Goal: Task Accomplishment & Management: Manage account settings

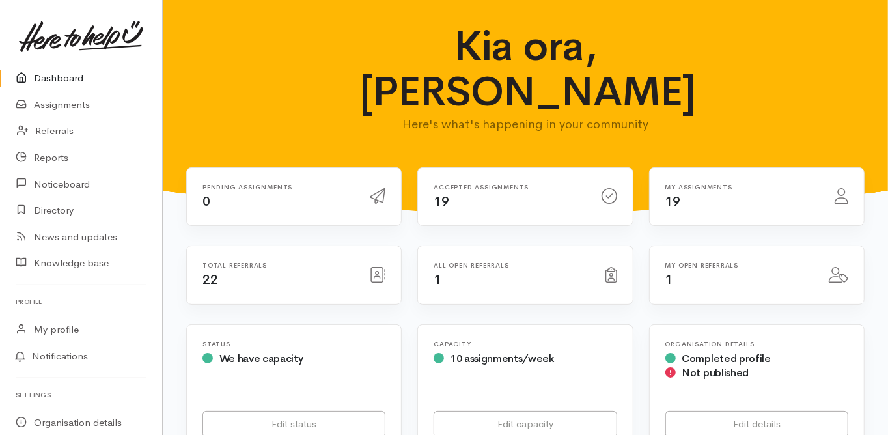
click at [78, 77] on link "Dashboard" at bounding box center [81, 78] width 162 height 27
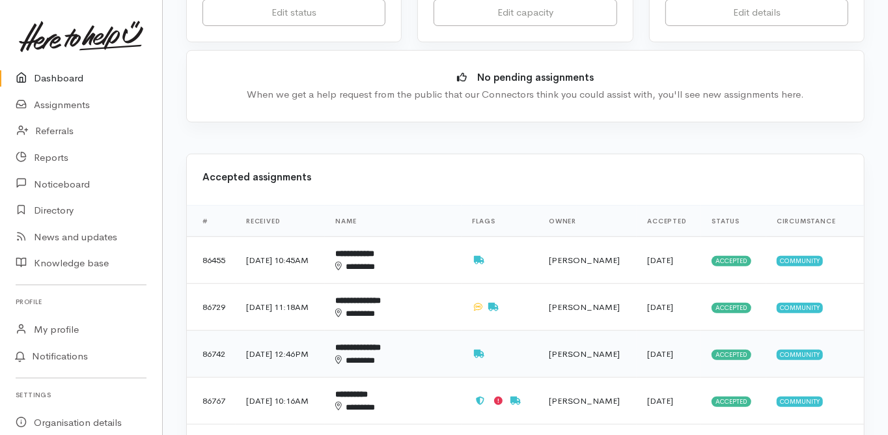
scroll to position [417, 0]
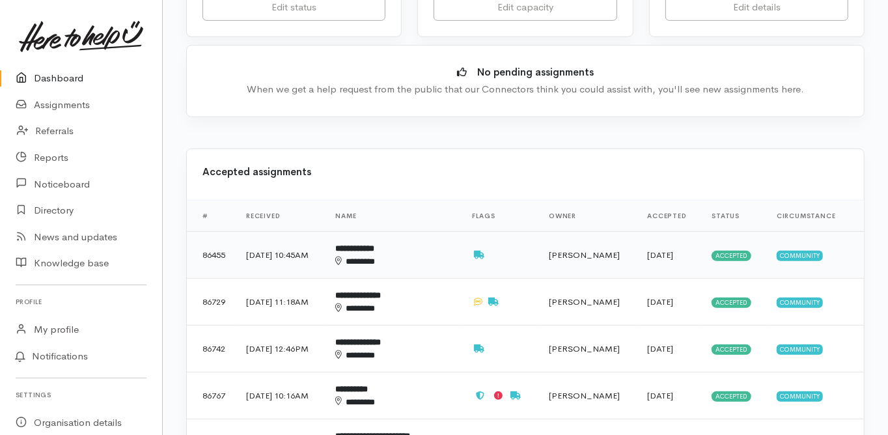
click at [374, 244] on b "**********" at bounding box center [354, 248] width 39 height 8
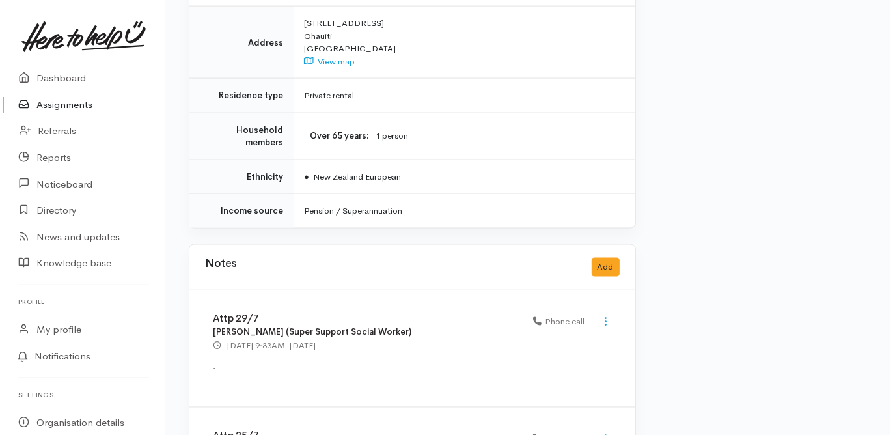
scroll to position [1250, 0]
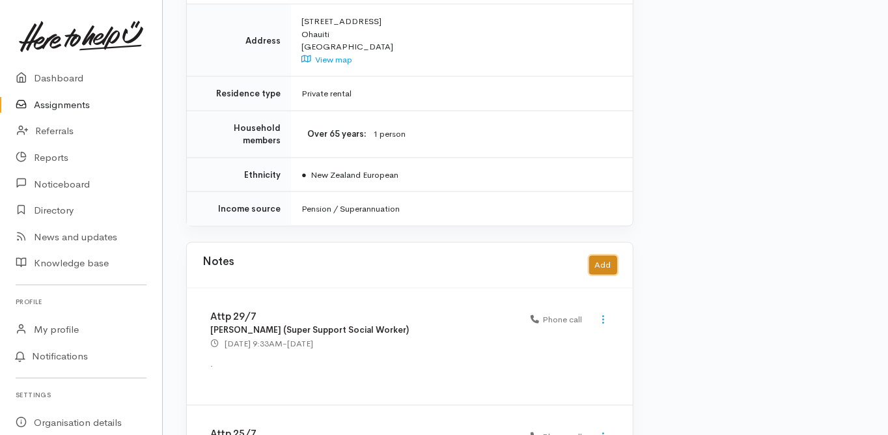
click at [602, 256] on button "Add" at bounding box center [603, 265] width 28 height 19
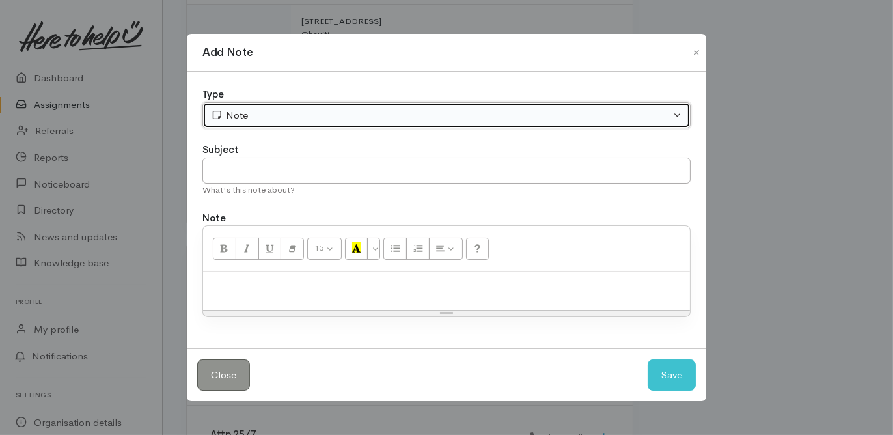
click at [235, 115] on div "Note" at bounding box center [441, 115] width 460 height 15
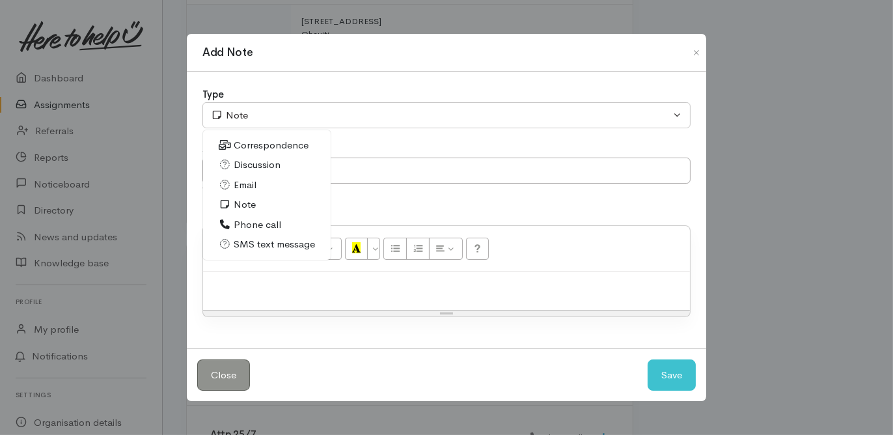
click at [260, 223] on span "Phone call" at bounding box center [258, 224] width 48 height 15
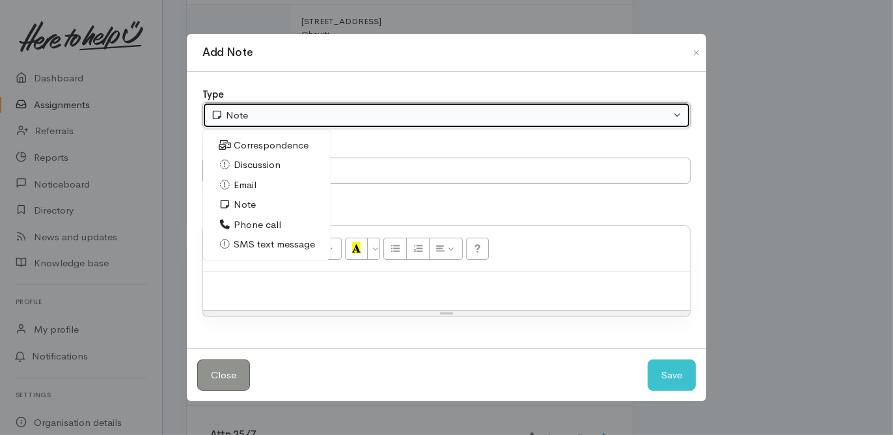
select select "3"
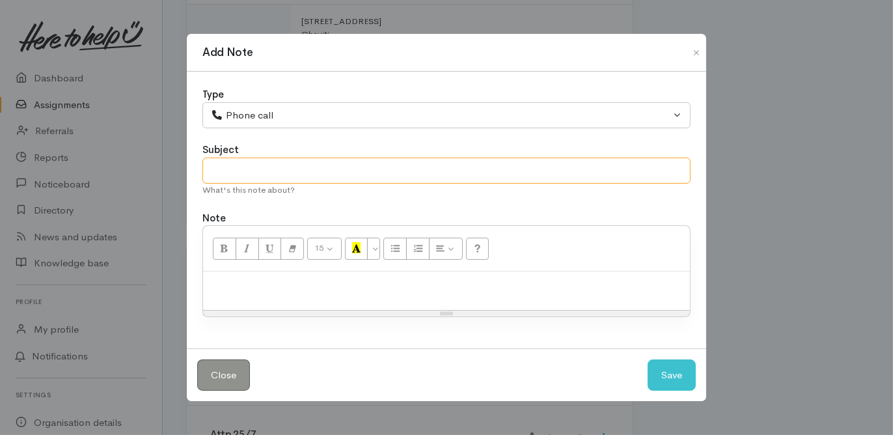
click at [237, 173] on input "text" at bounding box center [446, 171] width 488 height 27
click at [242, 174] on input "No suuport needed" at bounding box center [446, 171] width 488 height 27
type input "No support needed"
paste div
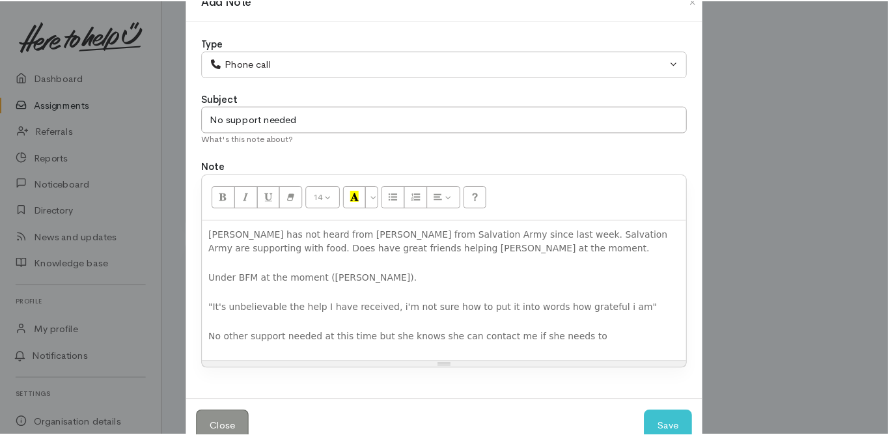
scroll to position [52, 0]
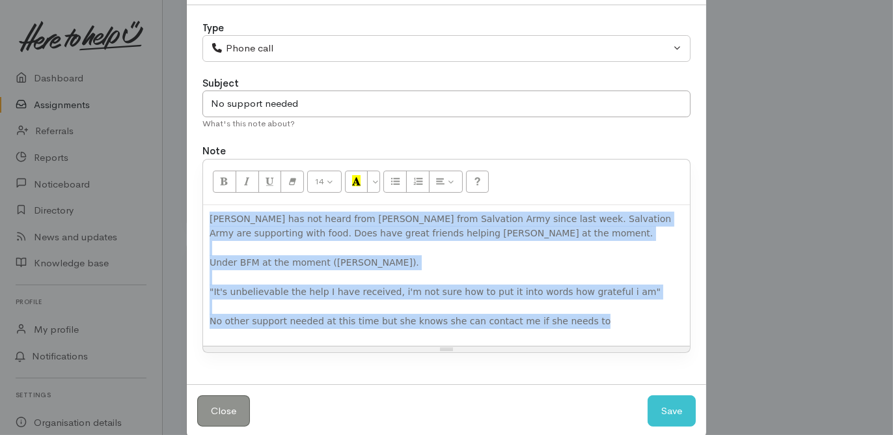
drag, startPoint x: 557, startPoint y: 326, endPoint x: 206, endPoint y: 220, distance: 366.0
click at [210, 220] on p "Helen has not heard from Melissa from Salvation Army since last week. Salvation…" at bounding box center [447, 270] width 474 height 117
copy p "Helen has not heard from Melissa from Salvation Army since last week. Salvation…"
drag, startPoint x: 665, startPoint y: 408, endPoint x: 288, endPoint y: 113, distance: 479.0
click at [288, 121] on div "Add Note Type Correspondence Discussion Email Note Phone call SMS text message …" at bounding box center [446, 201] width 521 height 471
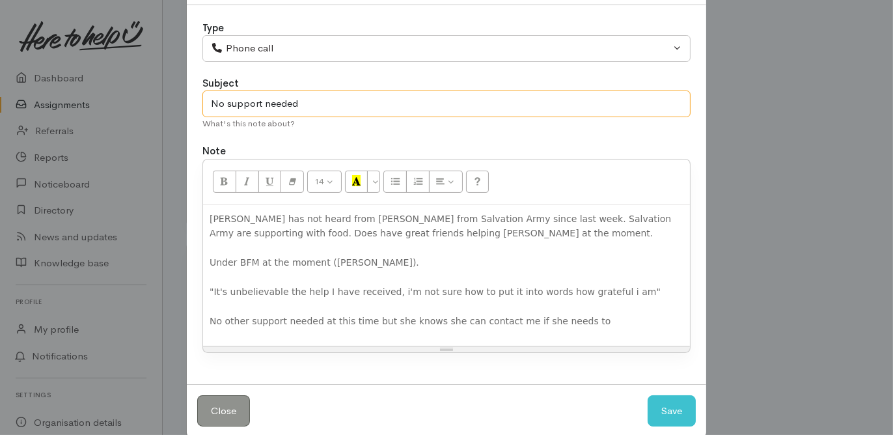
click at [306, 98] on input "No support needed" at bounding box center [446, 103] width 488 height 27
type input "No support needed - 11/8"
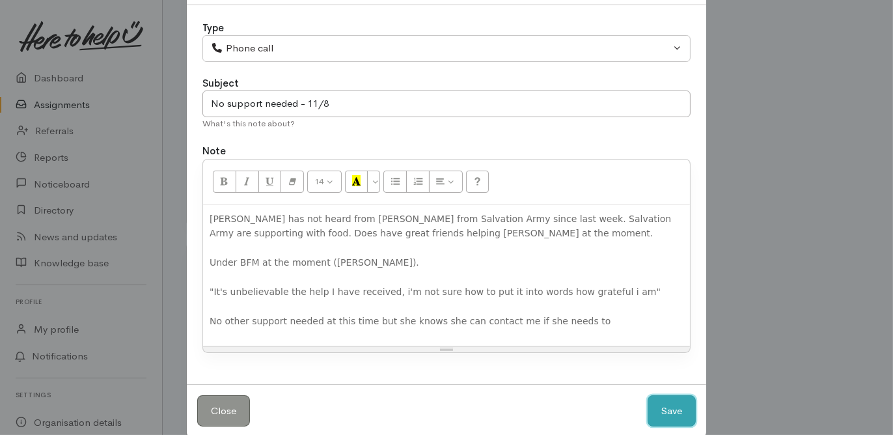
click at [667, 402] on button "Save" at bounding box center [672, 411] width 48 height 32
select select "1"
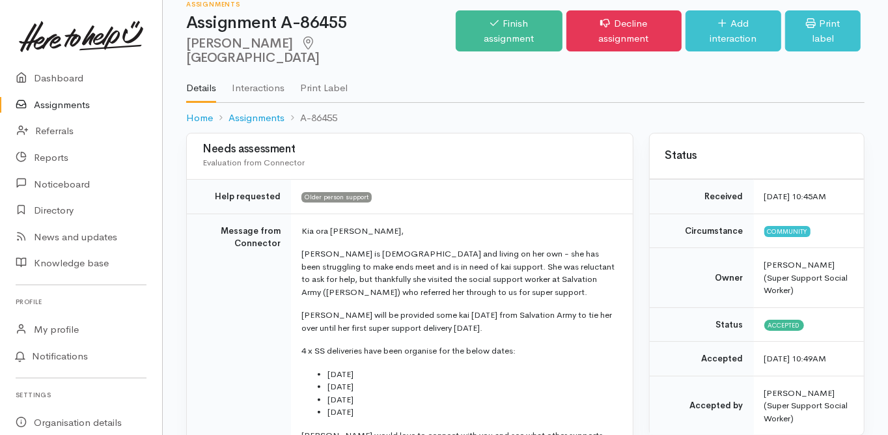
scroll to position [0, 0]
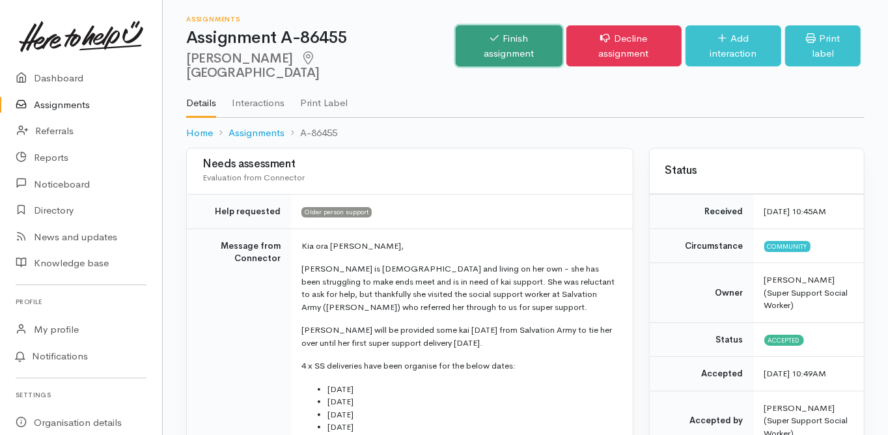
click at [512, 36] on link "Finish assignment" at bounding box center [509, 45] width 106 height 41
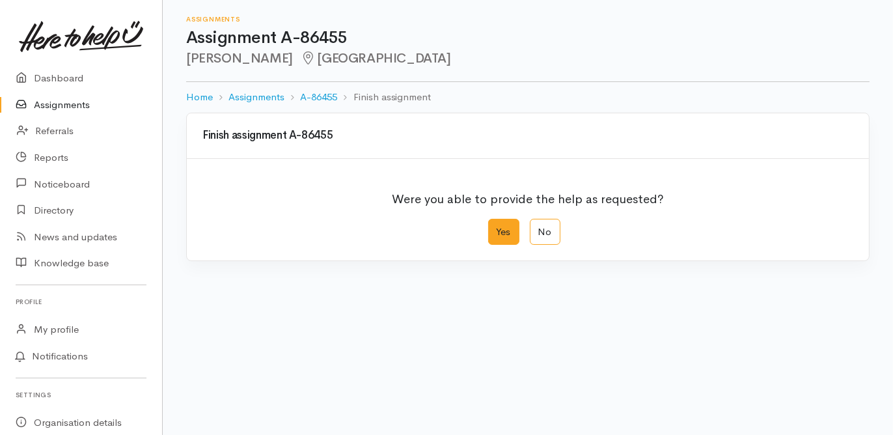
click at [507, 231] on label "Yes" at bounding box center [503, 232] width 31 height 27
click at [497, 227] on input "Yes" at bounding box center [492, 223] width 8 height 8
radio input "true"
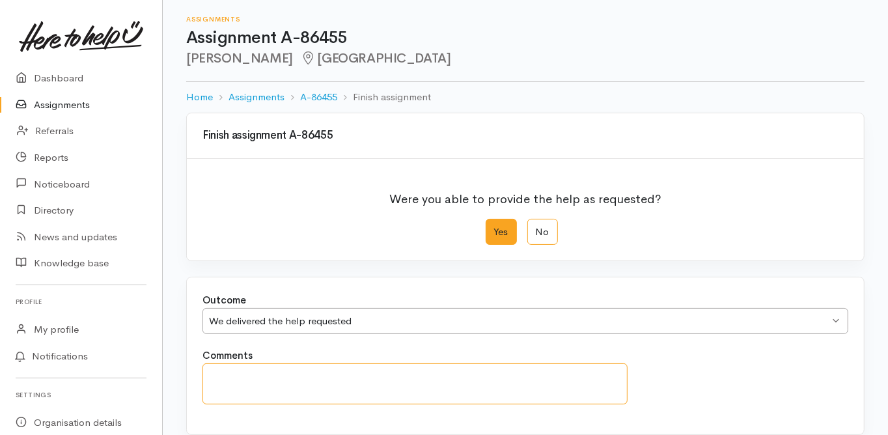
click at [245, 378] on textarea "Comments" at bounding box center [414, 383] width 425 height 41
paste textarea "Helen has not heard from Melissa from Salvation Army since last week. Salvation…"
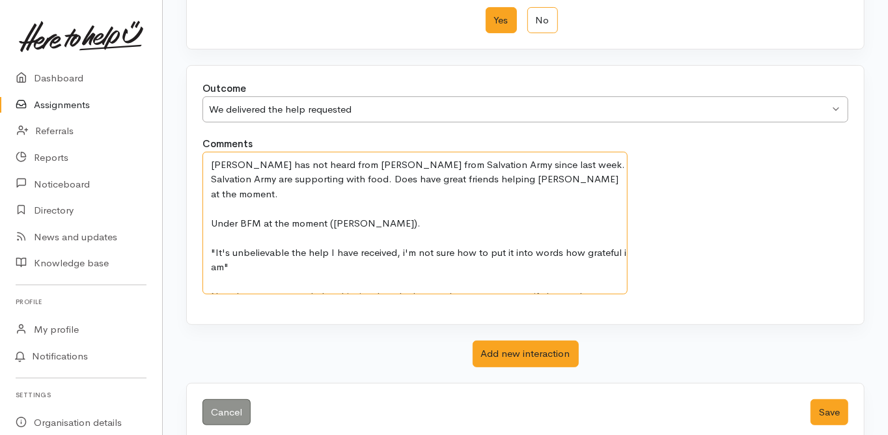
scroll to position [230, 0]
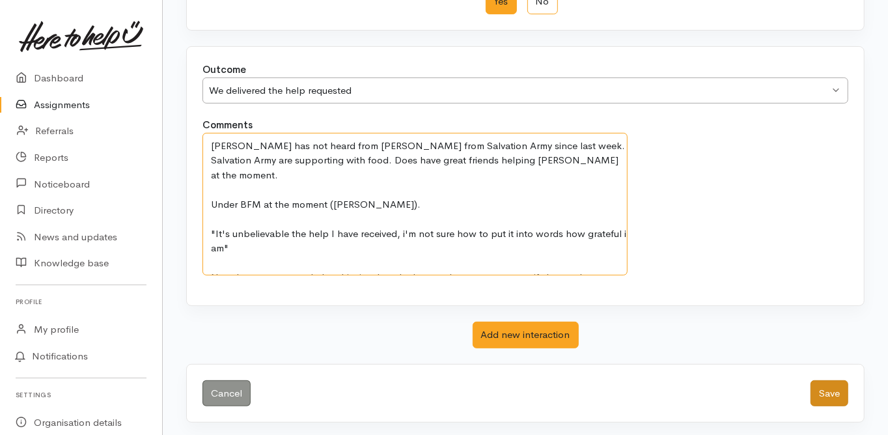
type textarea "Helen has not heard from Melissa from Salvation Army since last week. Salvation…"
click at [828, 387] on button "Save" at bounding box center [830, 393] width 38 height 27
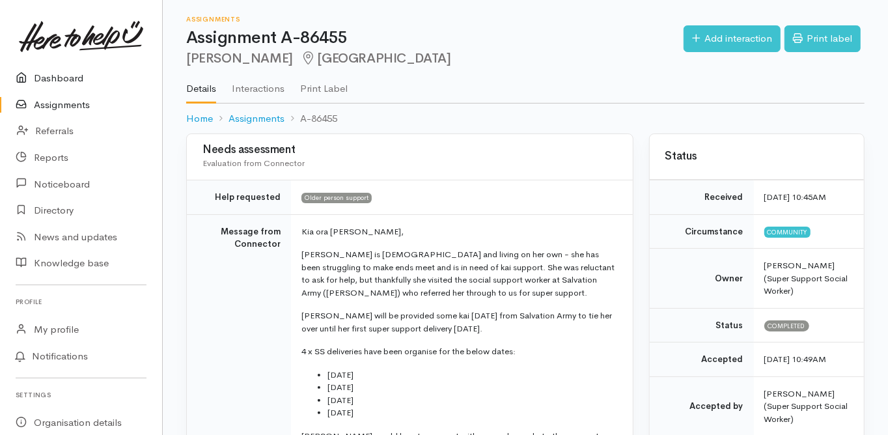
click at [61, 78] on link "Dashboard" at bounding box center [81, 78] width 162 height 27
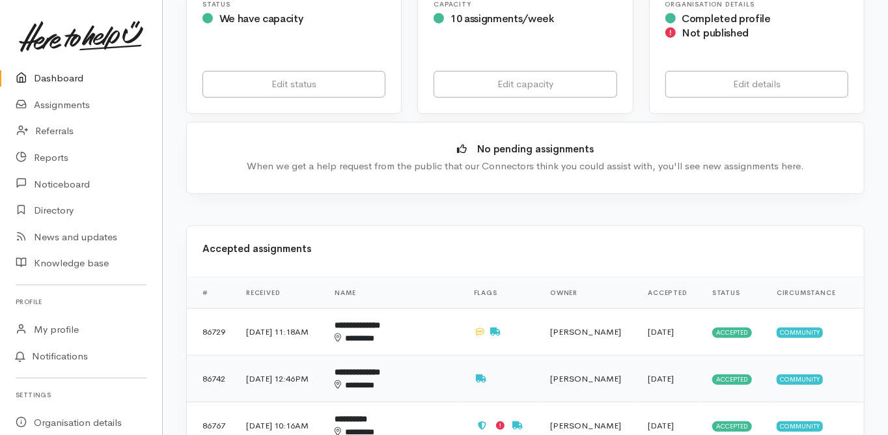
scroll to position [365, 0]
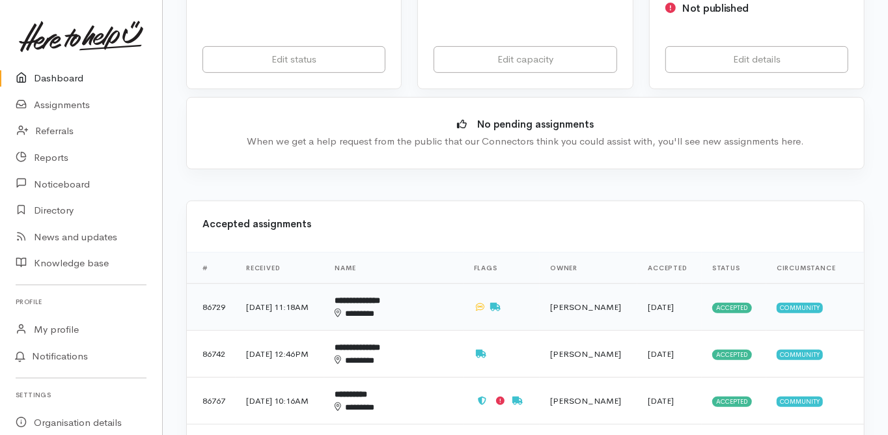
click at [375, 296] on b "**********" at bounding box center [358, 300] width 46 height 8
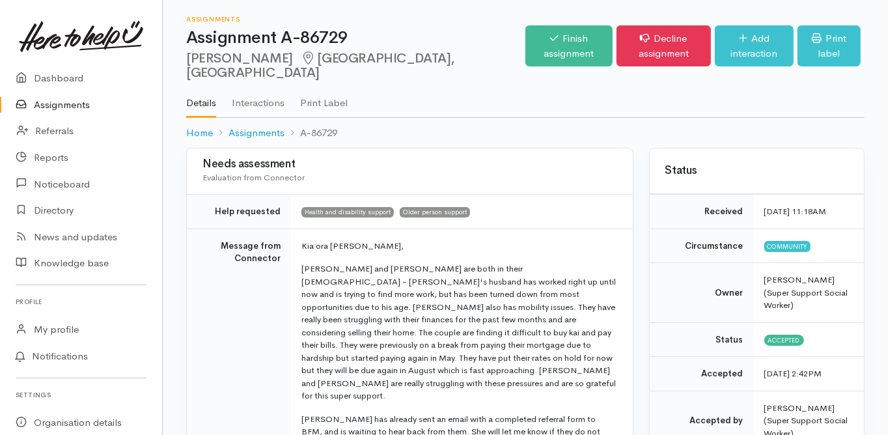
click at [262, 340] on td "Message from Connector" at bounding box center [239, 422] width 104 height 387
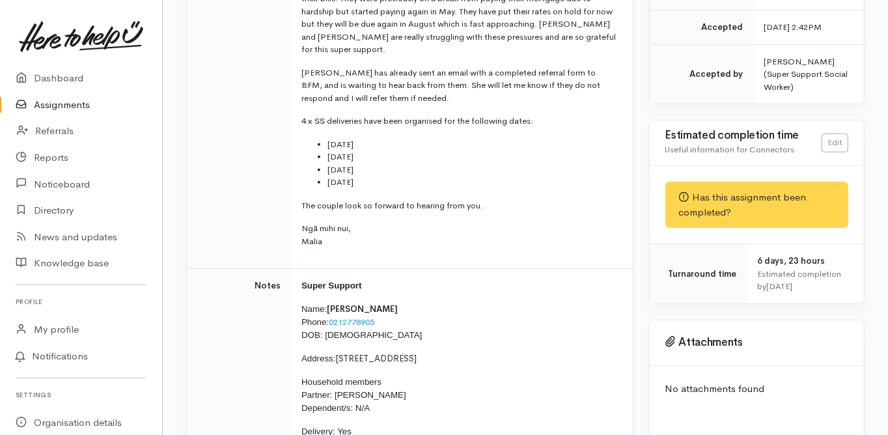
scroll to position [365, 0]
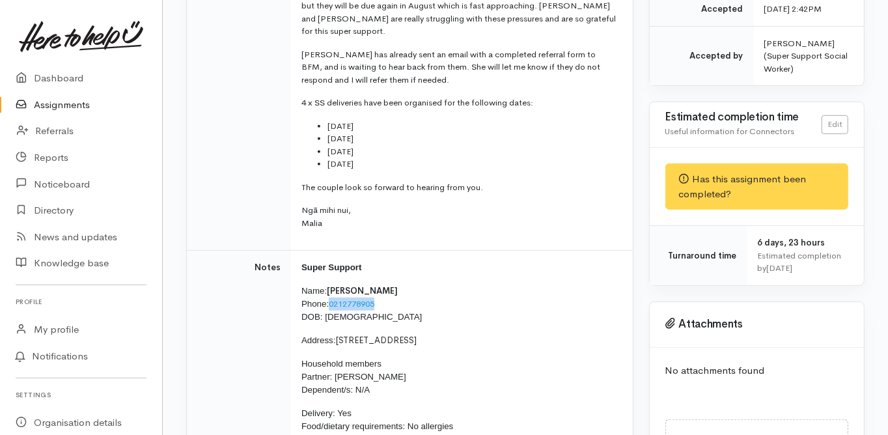
drag, startPoint x: 382, startPoint y: 261, endPoint x: 329, endPoint y: 268, distance: 52.6
click at [329, 285] on p "Name: Chris Sixsmith Phone: 0212778905 DOB: 04/02/1953" at bounding box center [459, 304] width 316 height 39
copy p "0212778905"
drag, startPoint x: 368, startPoint y: 276, endPoint x: 324, endPoint y: 281, distance: 44.6
click at [324, 285] on p "Name: Chris Sixsmith Phone: 0212778905 DOB: 04/02/1953" at bounding box center [459, 304] width 316 height 39
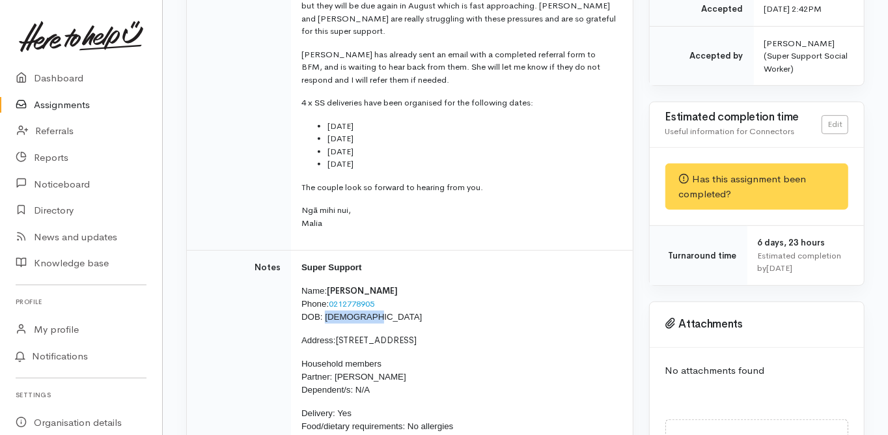
copy span "04/02/1953"
drag, startPoint x: 411, startPoint y: 298, endPoint x: 337, endPoint y: 303, distance: 74.5
click at [337, 335] on span "26 Maddison Place, Welcome Bay" at bounding box center [376, 340] width 81 height 11
copy span "26 Maddison Place"
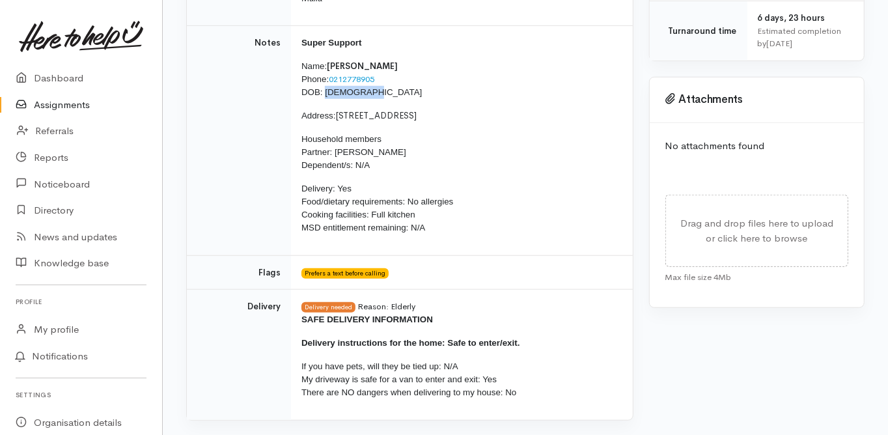
scroll to position [781, 0]
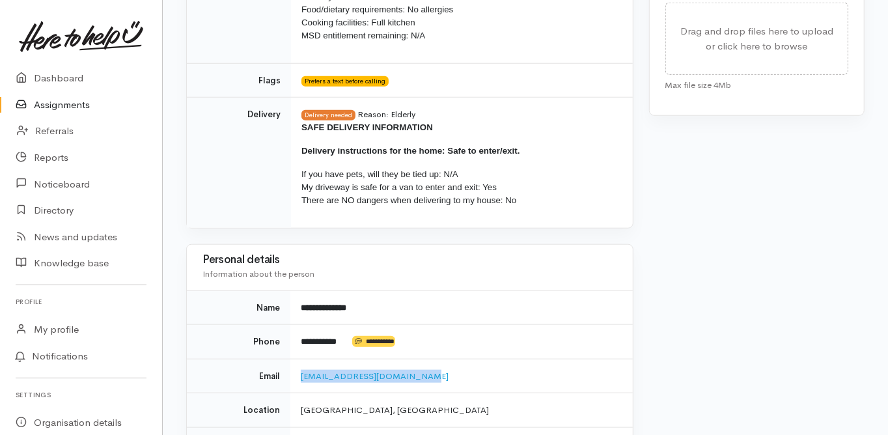
drag, startPoint x: 402, startPoint y: 335, endPoint x: 309, endPoint y: 342, distance: 93.4
click at [299, 359] on td "Cass.Electrical@xtra.co.nz" at bounding box center [461, 376] width 342 height 35
copy link "Cass.Electrical@xtra.co.nz"
click at [208, 290] on td "Name" at bounding box center [239, 307] width 104 height 35
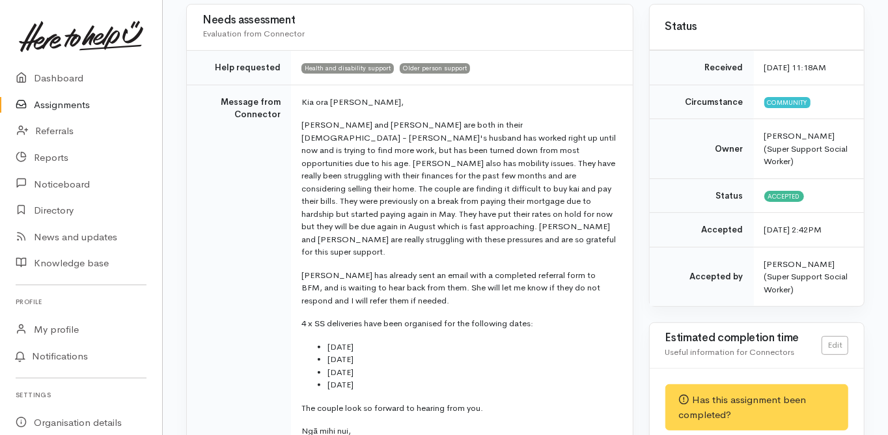
scroll to position [0, 0]
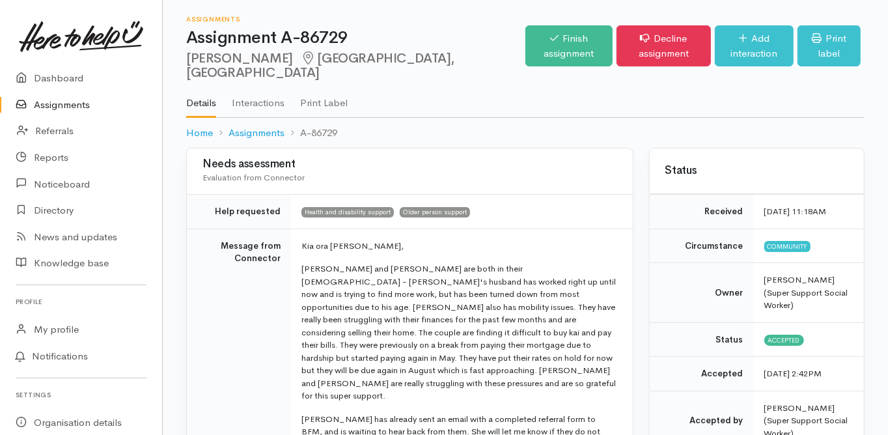
click at [57, 77] on link "Dashboard" at bounding box center [81, 78] width 162 height 27
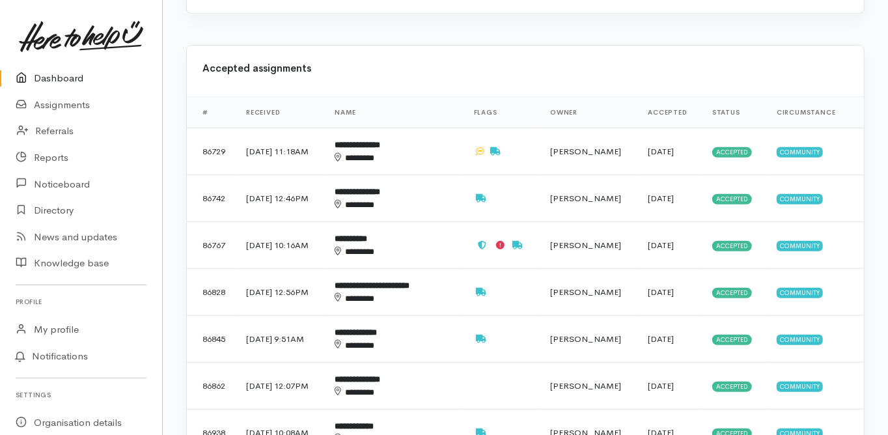
scroll to position [521, 0]
click at [374, 327] on b "**********" at bounding box center [356, 331] width 42 height 8
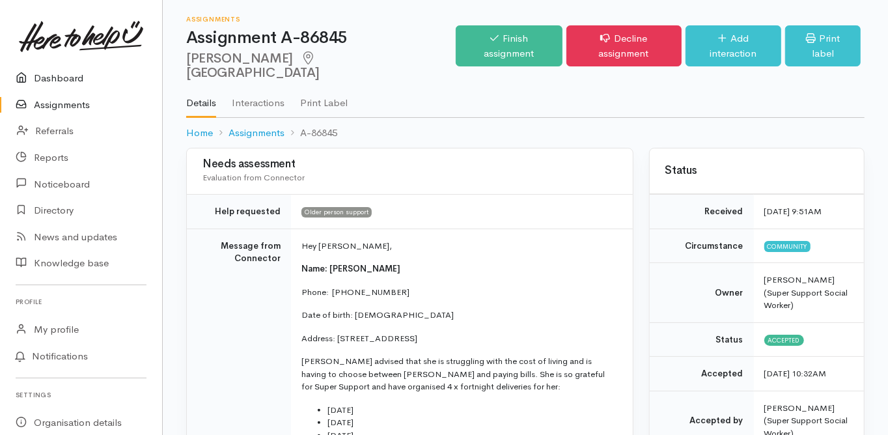
click at [66, 76] on link "Dashboard" at bounding box center [81, 78] width 162 height 27
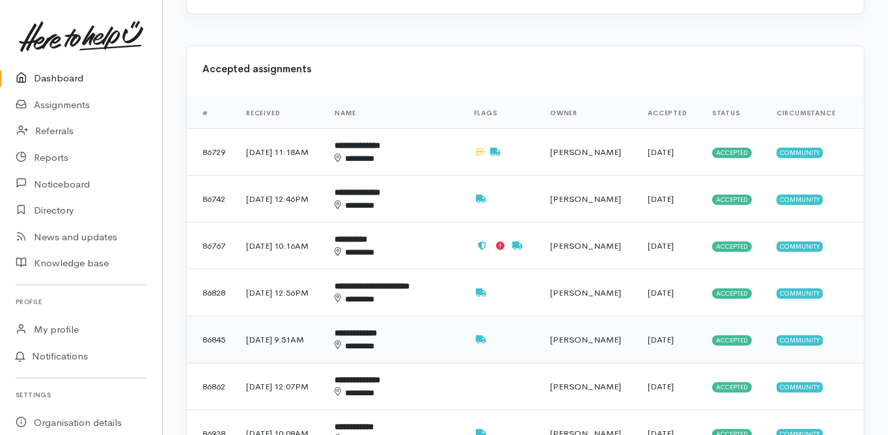
scroll to position [521, 0]
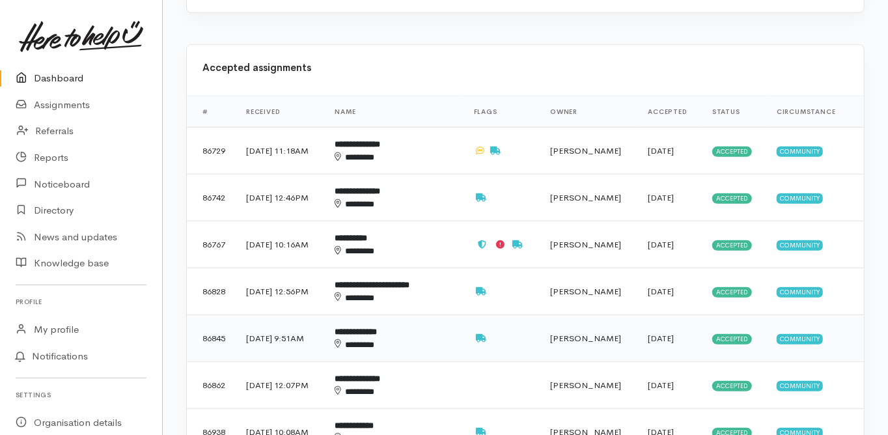
click at [370, 327] on b "**********" at bounding box center [356, 331] width 42 height 8
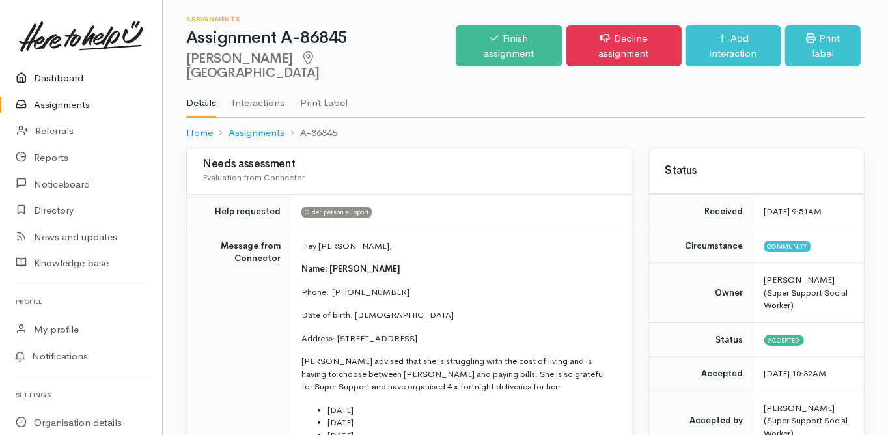
click at [57, 79] on link "Dashboard" at bounding box center [81, 78] width 162 height 27
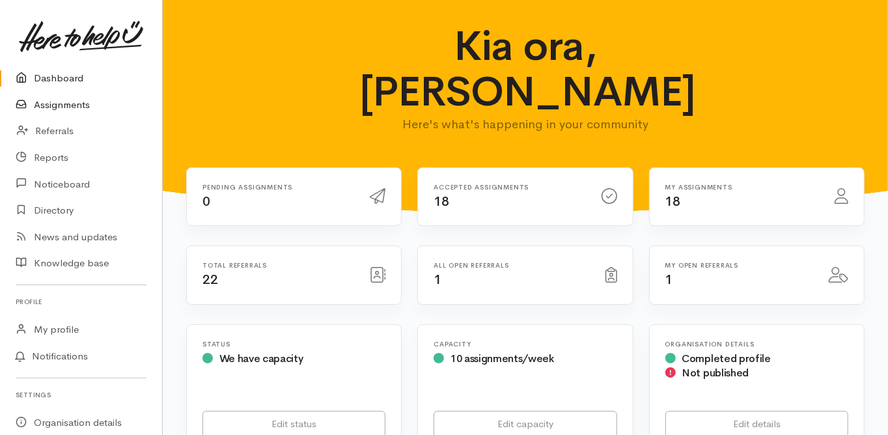
click at [63, 105] on link "Assignments" at bounding box center [81, 105] width 162 height 27
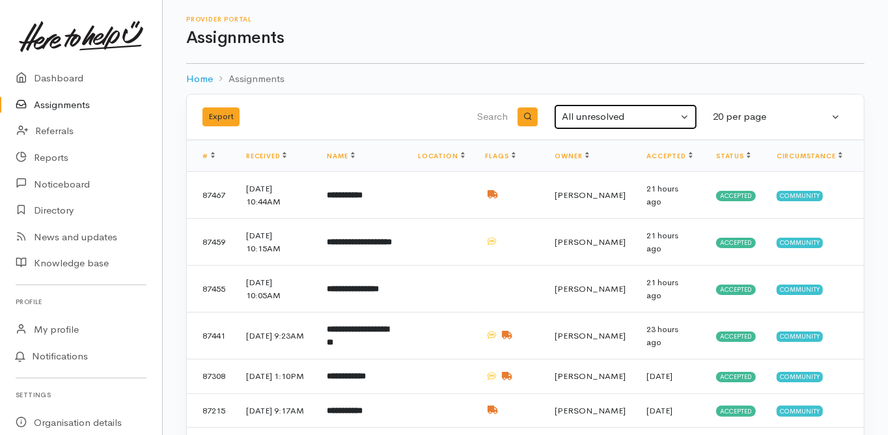
click at [613, 118] on div "All unresolved" at bounding box center [620, 116] width 116 height 15
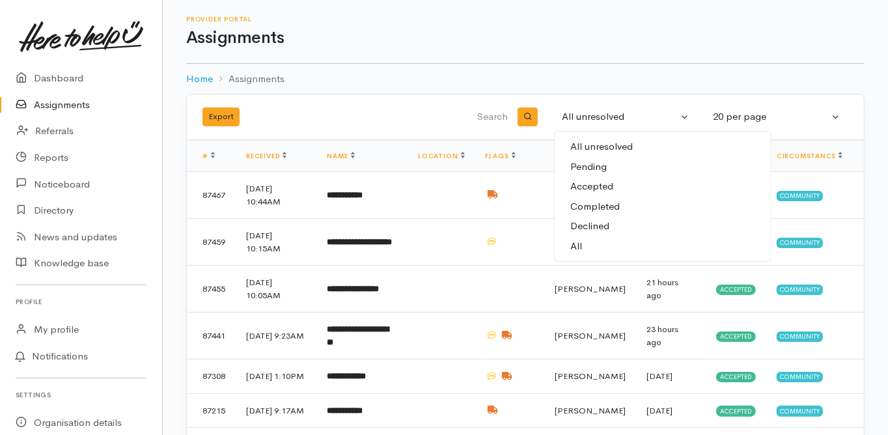
click at [581, 242] on span "All" at bounding box center [576, 246] width 12 height 15
select select "All"
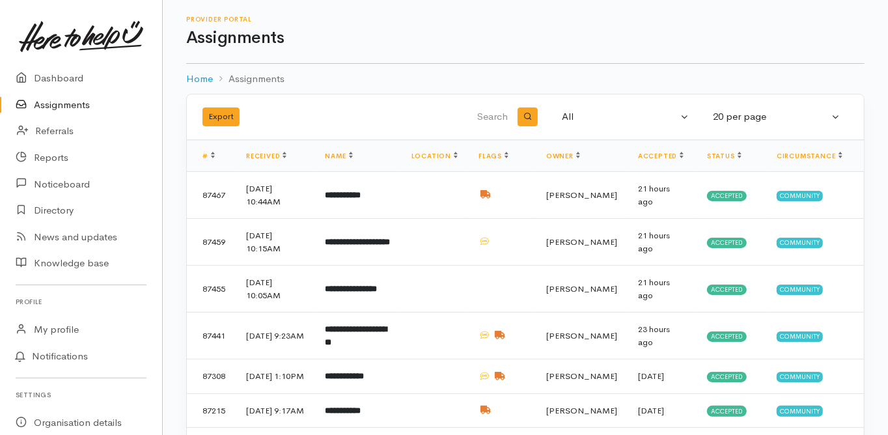
click at [488, 113] on input "search" at bounding box center [444, 117] width 132 height 31
type input "nich"
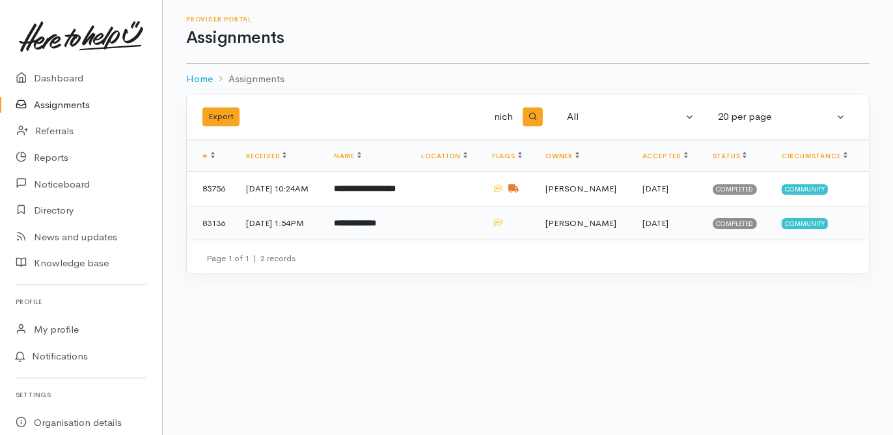
click at [369, 227] on b "**********" at bounding box center [355, 223] width 42 height 8
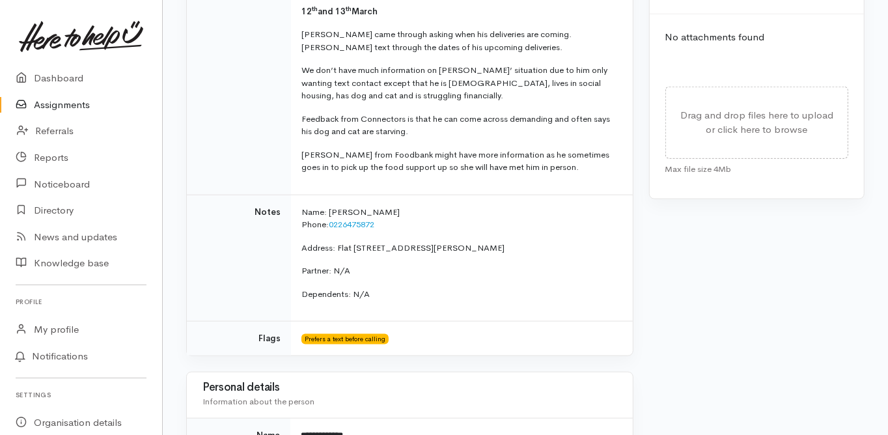
scroll to position [885, 0]
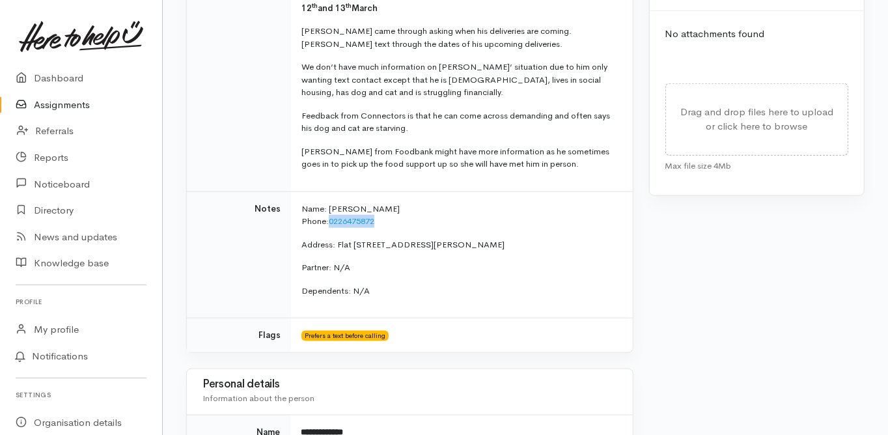
drag, startPoint x: 381, startPoint y: 205, endPoint x: 330, endPoint y: 208, distance: 50.9
click at [328, 209] on p "Name: [PERSON_NAME] Phone: [PHONE_NUMBER]" at bounding box center [459, 214] width 316 height 25
copy p "0226475872"
drag, startPoint x: 335, startPoint y: 229, endPoint x: 430, endPoint y: 229, distance: 95.1
click at [430, 238] on p "Address: F lat [STREET_ADDRESS][PERSON_NAME]" at bounding box center [459, 244] width 316 height 13
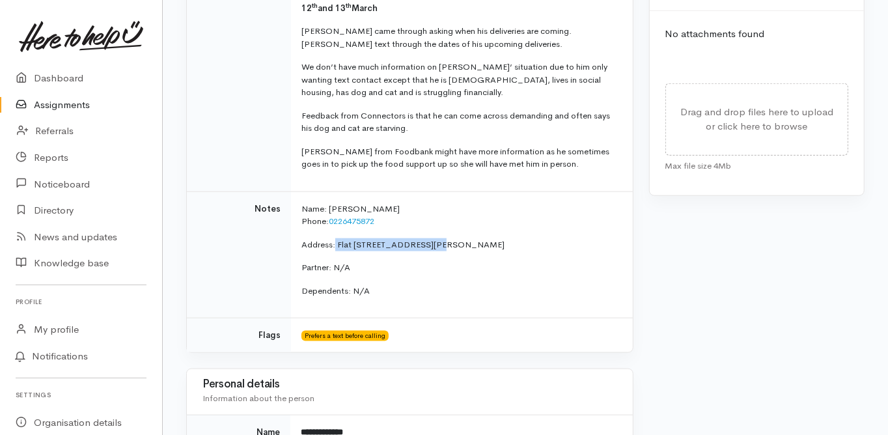
copy p "F lat [STREET_ADDRESS][PERSON_NAME]"
click at [258, 266] on td "Notes" at bounding box center [239, 254] width 104 height 127
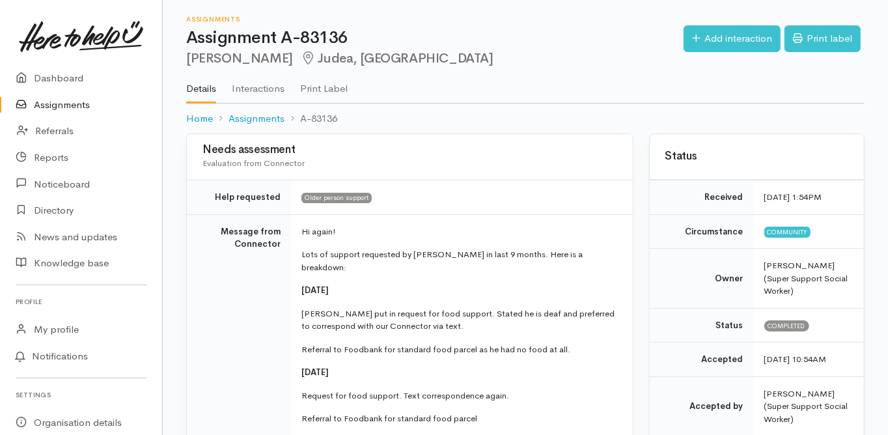
scroll to position [52, 0]
